Goal: Information Seeking & Learning: Check status

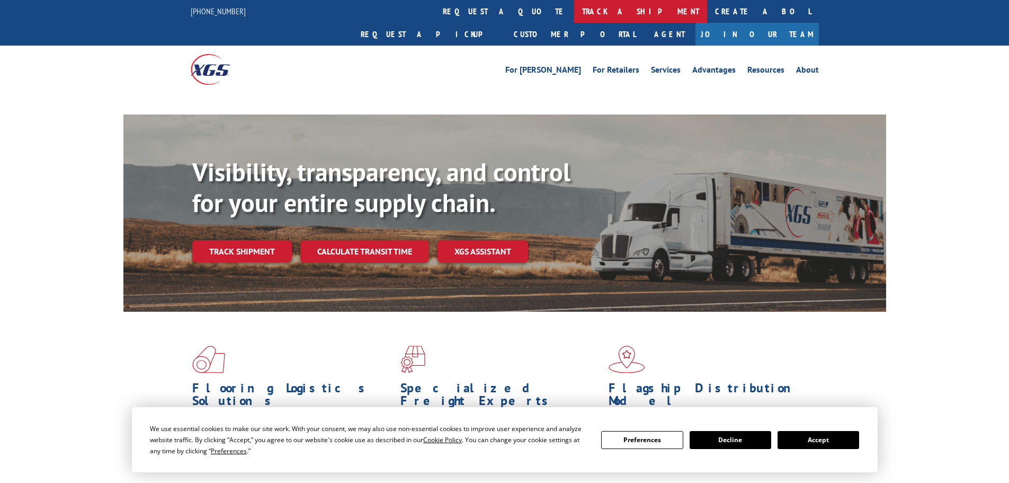
click at [574, 7] on link "track a shipment" at bounding box center [640, 11] width 133 height 23
click at [832, 435] on button "Accept" at bounding box center [819, 440] width 82 height 18
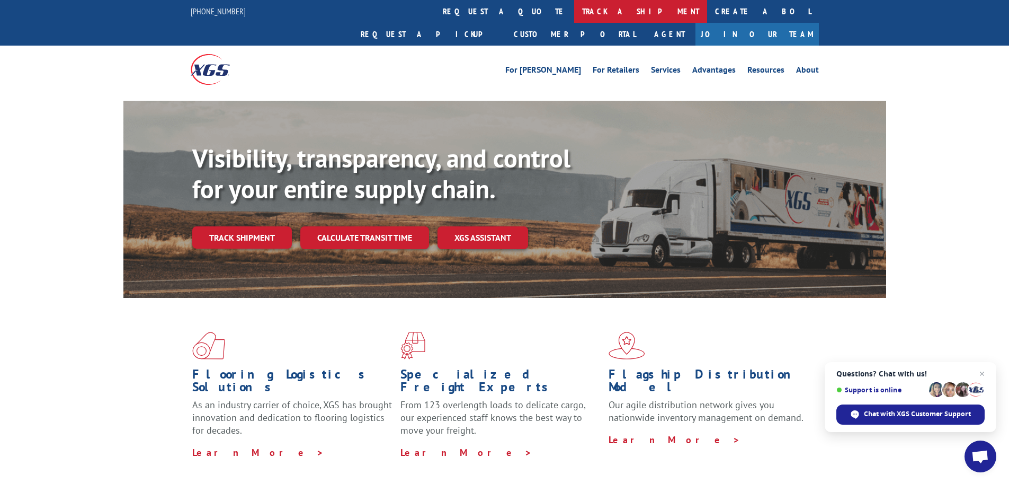
click at [574, 11] on link "track a shipment" at bounding box center [640, 11] width 133 height 23
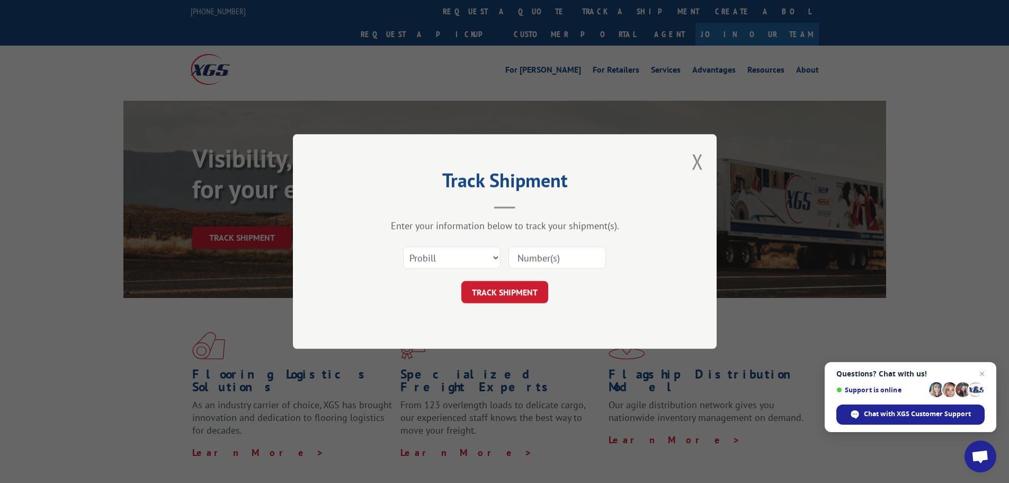
paste input "2402054"
type input "2402054"
click at [492, 299] on button "TRACK SHIPMENT" at bounding box center [505, 292] width 87 height 22
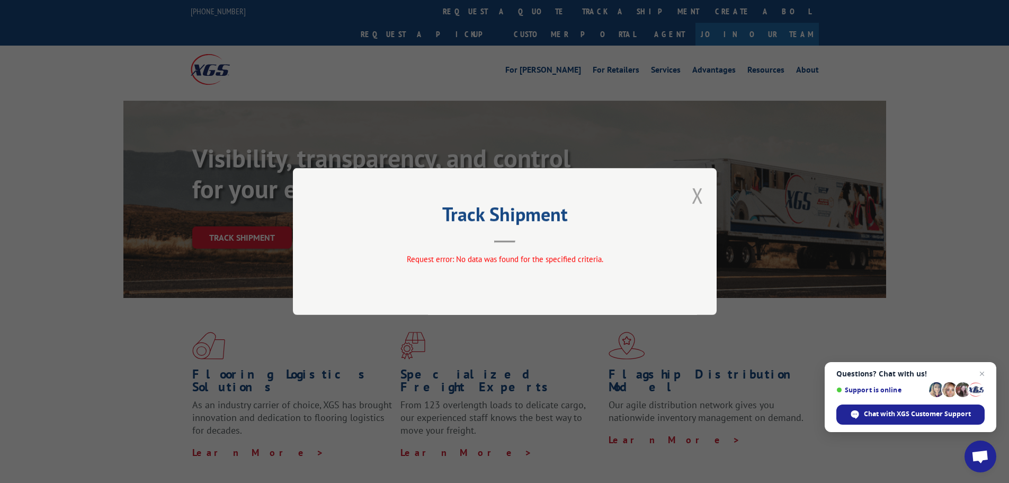
click at [702, 201] on button "Close modal" at bounding box center [698, 195] width 12 height 28
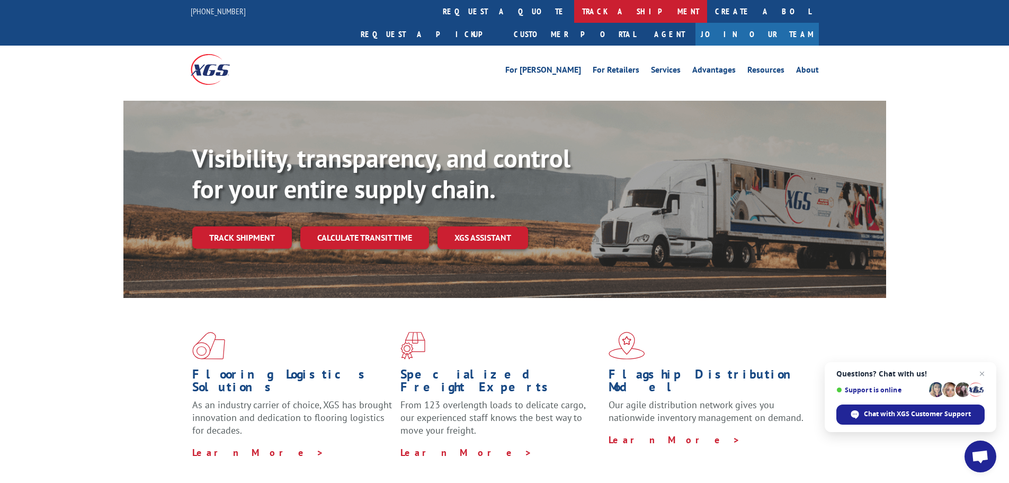
click at [574, 11] on link "track a shipment" at bounding box center [640, 11] width 133 height 23
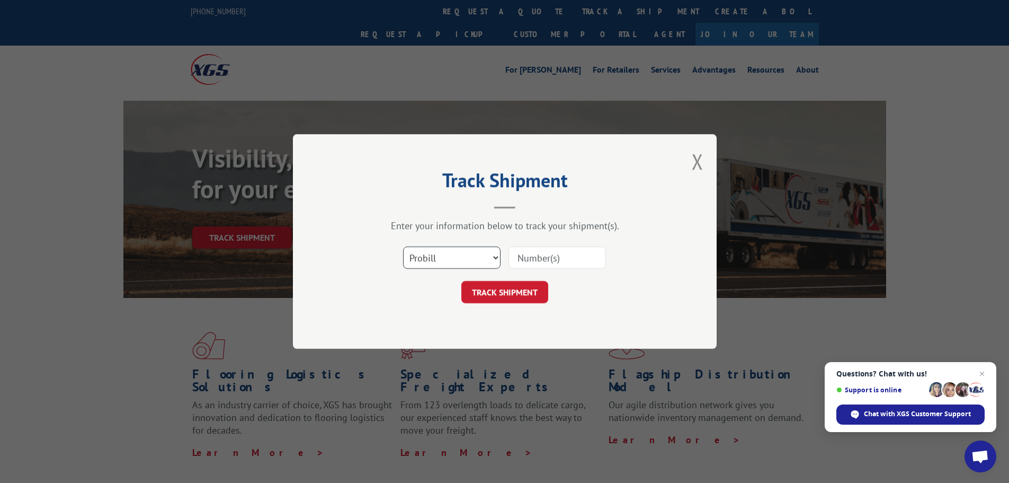
click at [424, 258] on select "Select category... Probill BOL PO" at bounding box center [452, 257] width 98 height 22
select select "bol"
click at [403, 246] on select "Select category... Probill BOL PO" at bounding box center [452, 257] width 98 height 22
paste input "2402054"
type input "2402054"
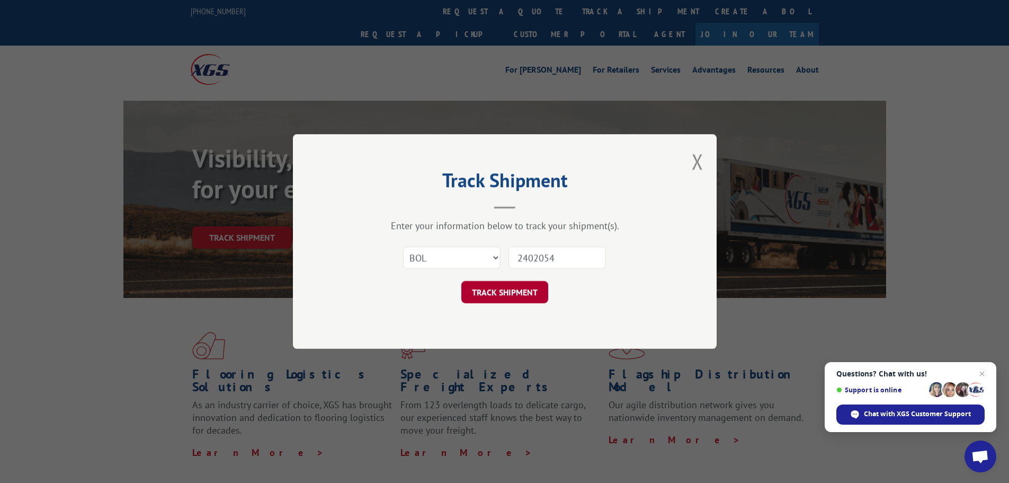
click at [495, 297] on button "TRACK SHIPMENT" at bounding box center [505, 292] width 87 height 22
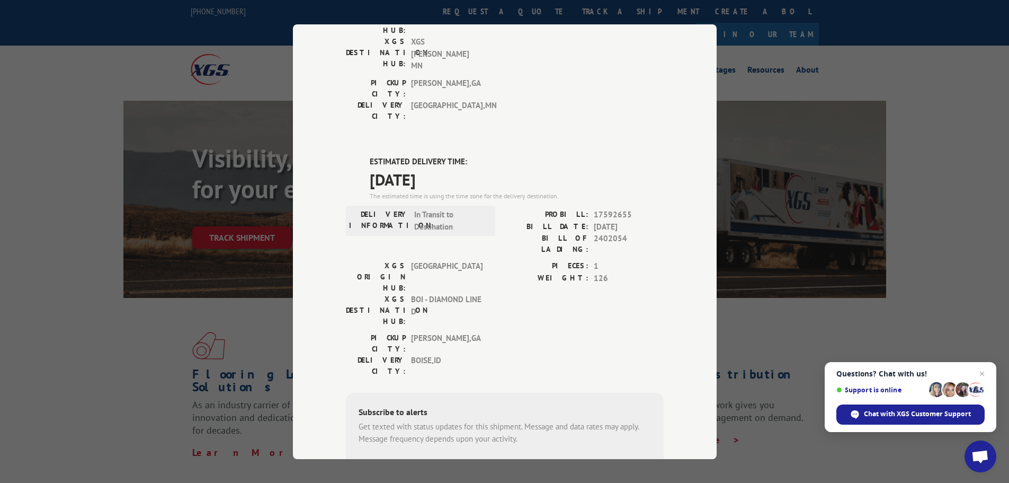
scroll to position [58, 0]
